Goal: Information Seeking & Learning: Learn about a topic

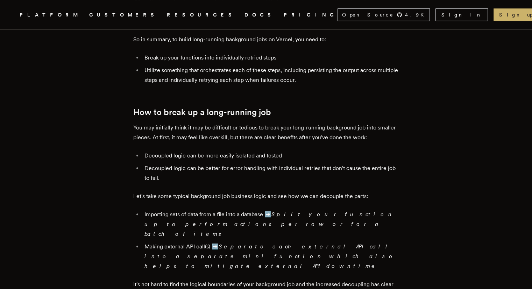
scroll to position [560, 0]
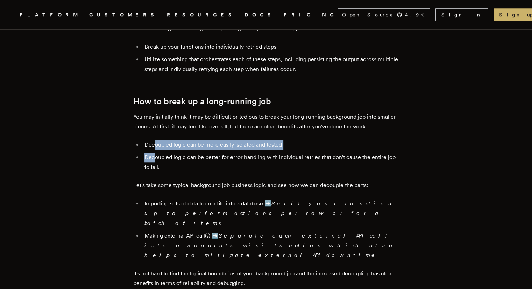
drag, startPoint x: 157, startPoint y: 152, endPoint x: 158, endPoint y: 166, distance: 14.0
click at [158, 166] on ul "Decoupled logic can be more easily isolated and tested Decoupled logic can be b…" at bounding box center [266, 156] width 266 height 32
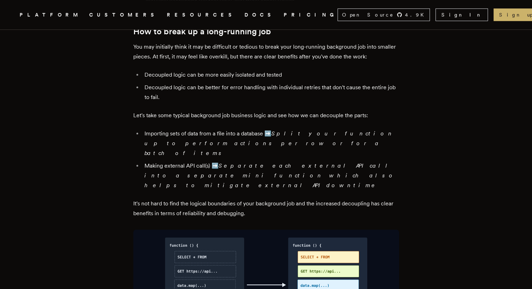
click at [158, 166] on em "Separate each external API call into a separate mini function which also helps …" at bounding box center [271, 175] width 252 height 26
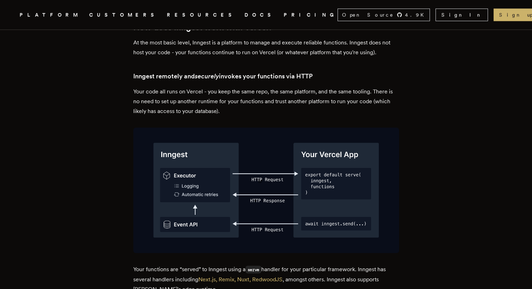
scroll to position [1260, 0]
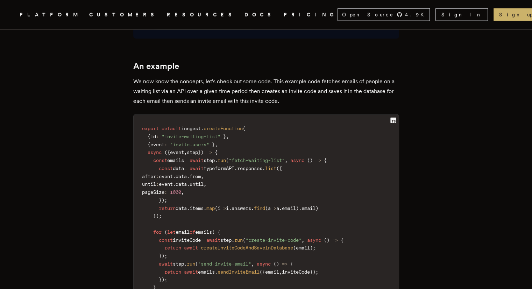
scroll to position [1680, 0]
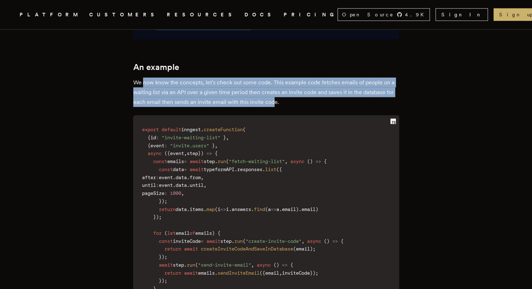
drag, startPoint x: 146, startPoint y: 45, endPoint x: 275, endPoint y: 65, distance: 130.0
click at [275, 78] on p "We now know the concepts, let's check out some code. This example code fetches …" at bounding box center [266, 92] width 266 height 29
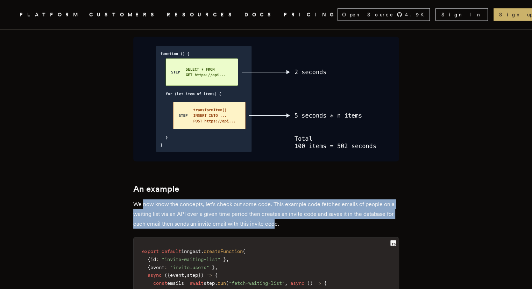
scroll to position [1505, 0]
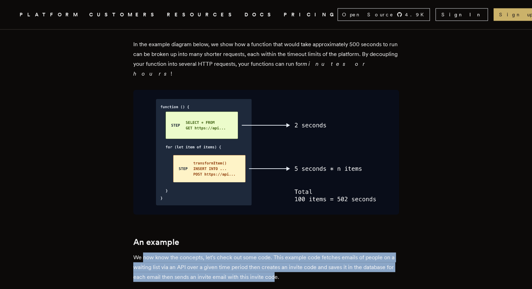
click at [182, 217] on div "Serverless functions can be a game changer for devs building applications who w…" at bounding box center [266, 191] width 266 height 2796
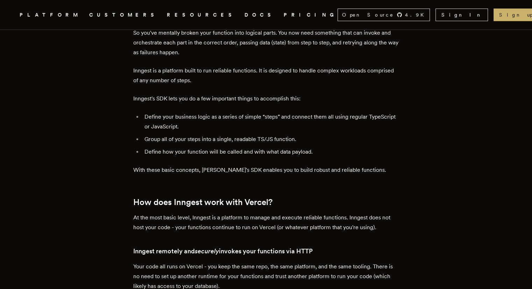
scroll to position [945, 0]
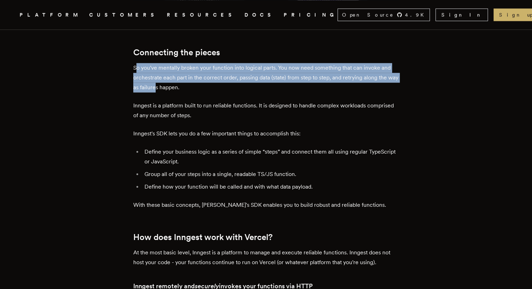
drag, startPoint x: 140, startPoint y: 52, endPoint x: 169, endPoint y: 68, distance: 33.2
click at [169, 68] on p "So you've mentally broken your function into logical parts. You now need someth…" at bounding box center [266, 77] width 266 height 29
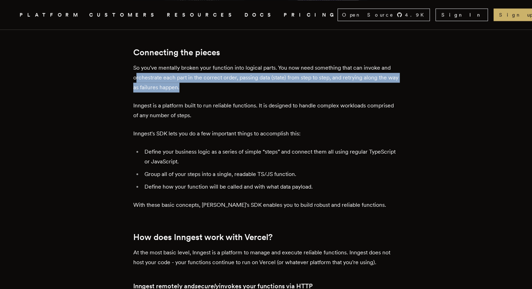
drag, startPoint x: 139, startPoint y: 60, endPoint x: 196, endPoint y: 67, distance: 58.2
click at [196, 67] on p "So you've mentally broken your function into logical parts. You now need someth…" at bounding box center [266, 77] width 266 height 29
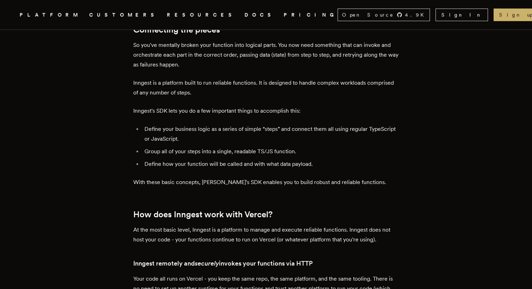
scroll to position [980, 0]
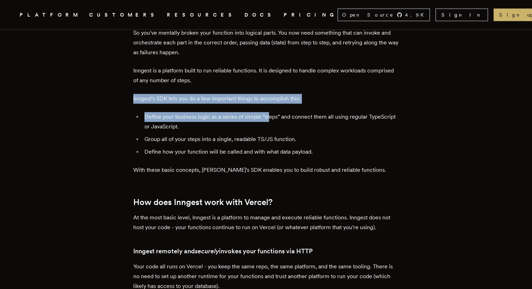
drag, startPoint x: 135, startPoint y: 84, endPoint x: 272, endPoint y: 99, distance: 138.0
click at [272, 112] on li "Define your business logic as a series of simple “steps” and connect them all u…" at bounding box center [270, 122] width 257 height 20
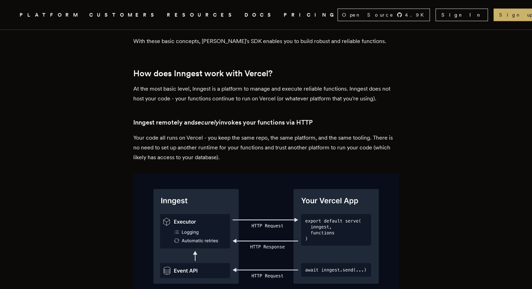
scroll to position [1120, 0]
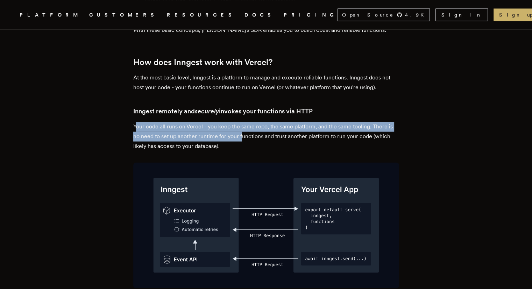
drag, startPoint x: 138, startPoint y: 112, endPoint x: 242, endPoint y: 122, distance: 105.4
click at [242, 122] on p "Your code all runs on Vercel - you keep the same repo, the same platform, and t…" at bounding box center [266, 136] width 266 height 29
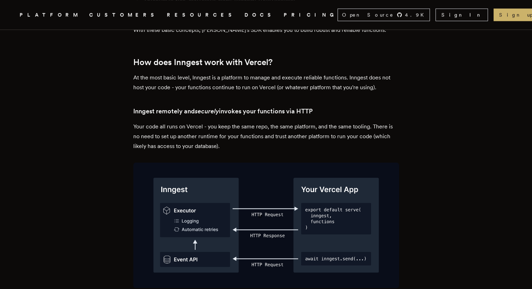
click at [239, 124] on p "Your code all runs on Vercel - you keep the same repo, the same platform, and t…" at bounding box center [266, 136] width 266 height 29
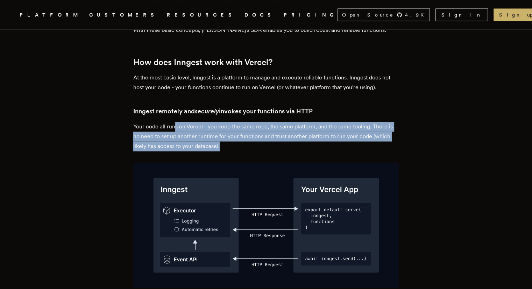
drag, startPoint x: 178, startPoint y: 107, endPoint x: 224, endPoint y: 131, distance: 51.3
click at [224, 131] on p "Your code all runs on Vercel - you keep the same repo, the same platform, and t…" at bounding box center [266, 136] width 266 height 29
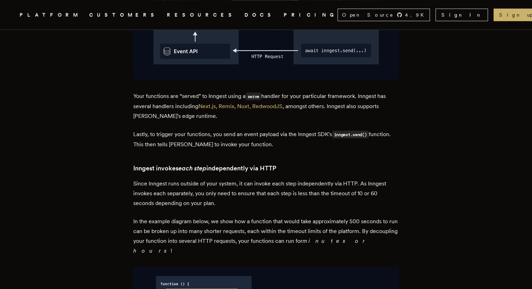
scroll to position [1330, 0]
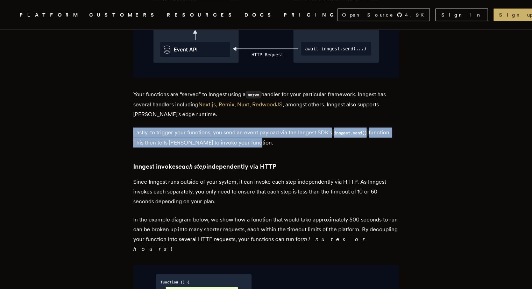
drag, startPoint x: 128, startPoint y: 114, endPoint x: 312, endPoint y: 118, distance: 183.7
click at [312, 127] on p "Lastly, to trigger your functions, you send an event payload via the Inngest SD…" at bounding box center [266, 137] width 266 height 20
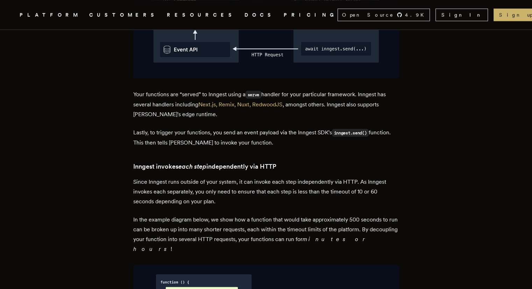
scroll to position [1365, 0]
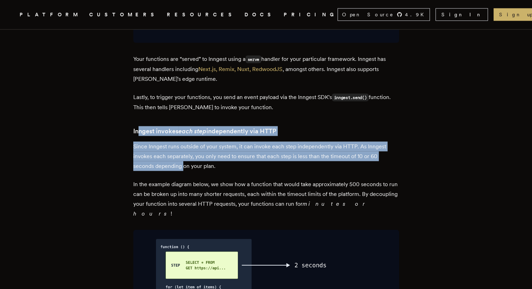
drag, startPoint x: 141, startPoint y: 114, endPoint x: 190, endPoint y: 143, distance: 57.4
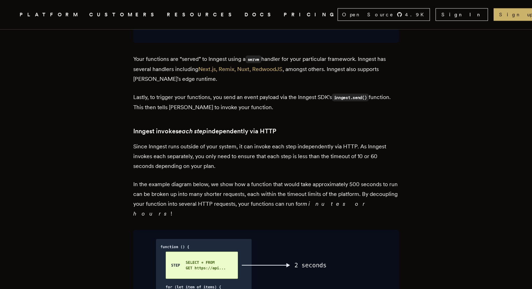
click at [191, 143] on p "Since Inngest runs outside of your system, it can invoke each step independentl…" at bounding box center [266, 156] width 266 height 29
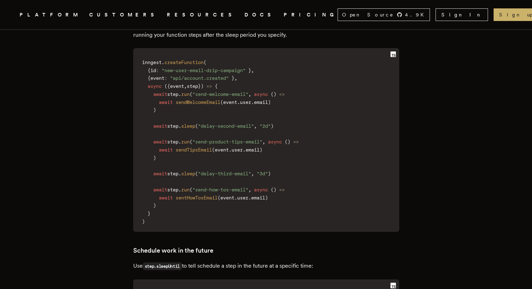
scroll to position [2729, 0]
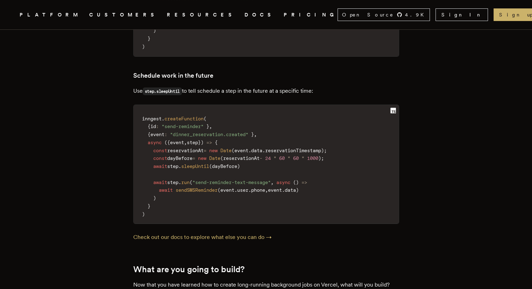
click at [234, 12] on nav "Inngest .cls-1 { fill: #FAFAF9; } PLATFORM CUSTOMERS RESOURCES DOCS PRICING Ope…" at bounding box center [266, 14] width 532 height 29
click at [284, 16] on link "PRICING" at bounding box center [311, 14] width 54 height 9
